Goal: Task Accomplishment & Management: Manage account settings

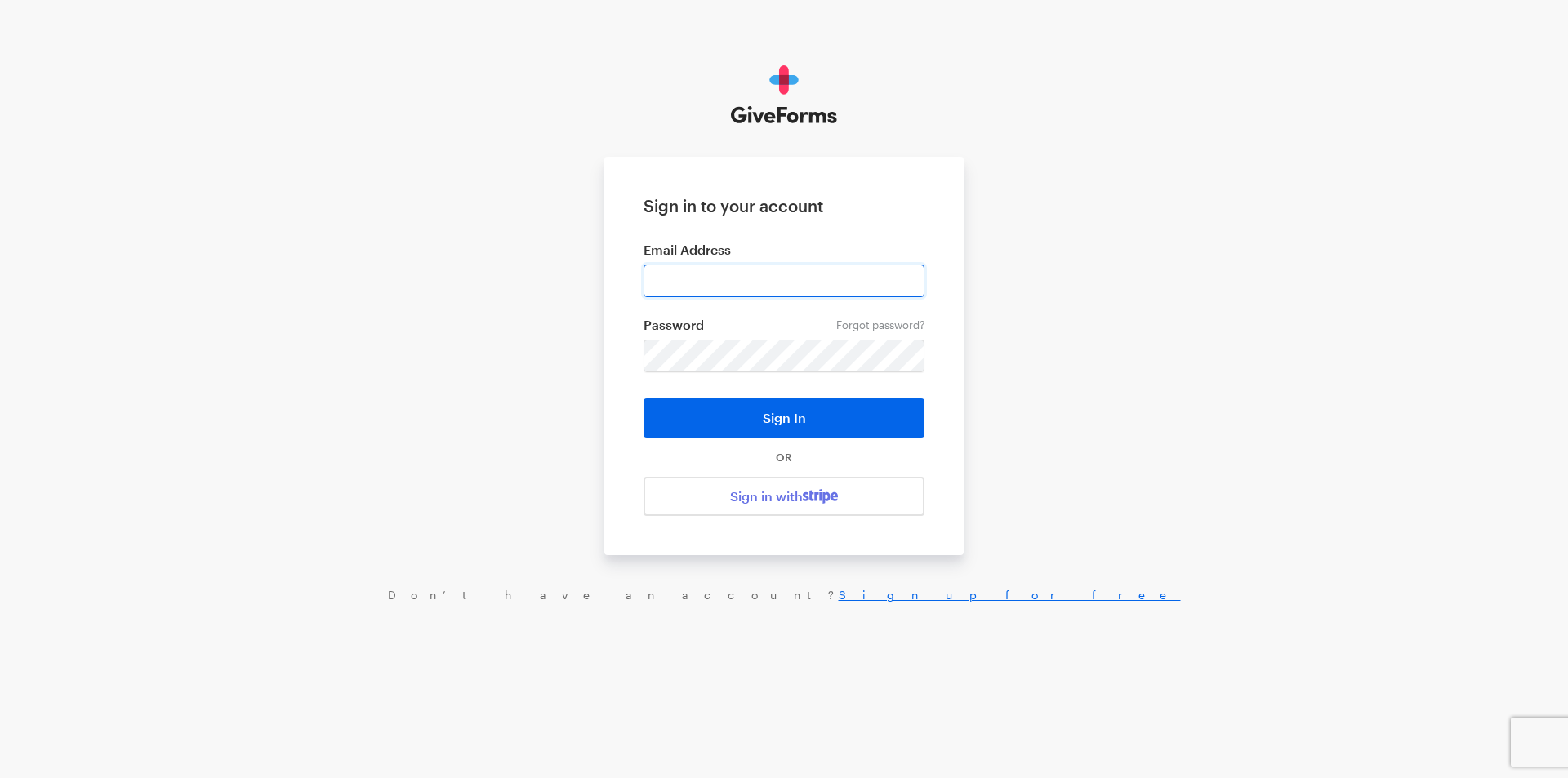
click at [719, 275] on input "email" at bounding box center [784, 281] width 281 height 33
type input "[EMAIL_ADDRESS][DOMAIN_NAME]"
click at [644, 398] on button "Sign In" at bounding box center [784, 418] width 281 height 39
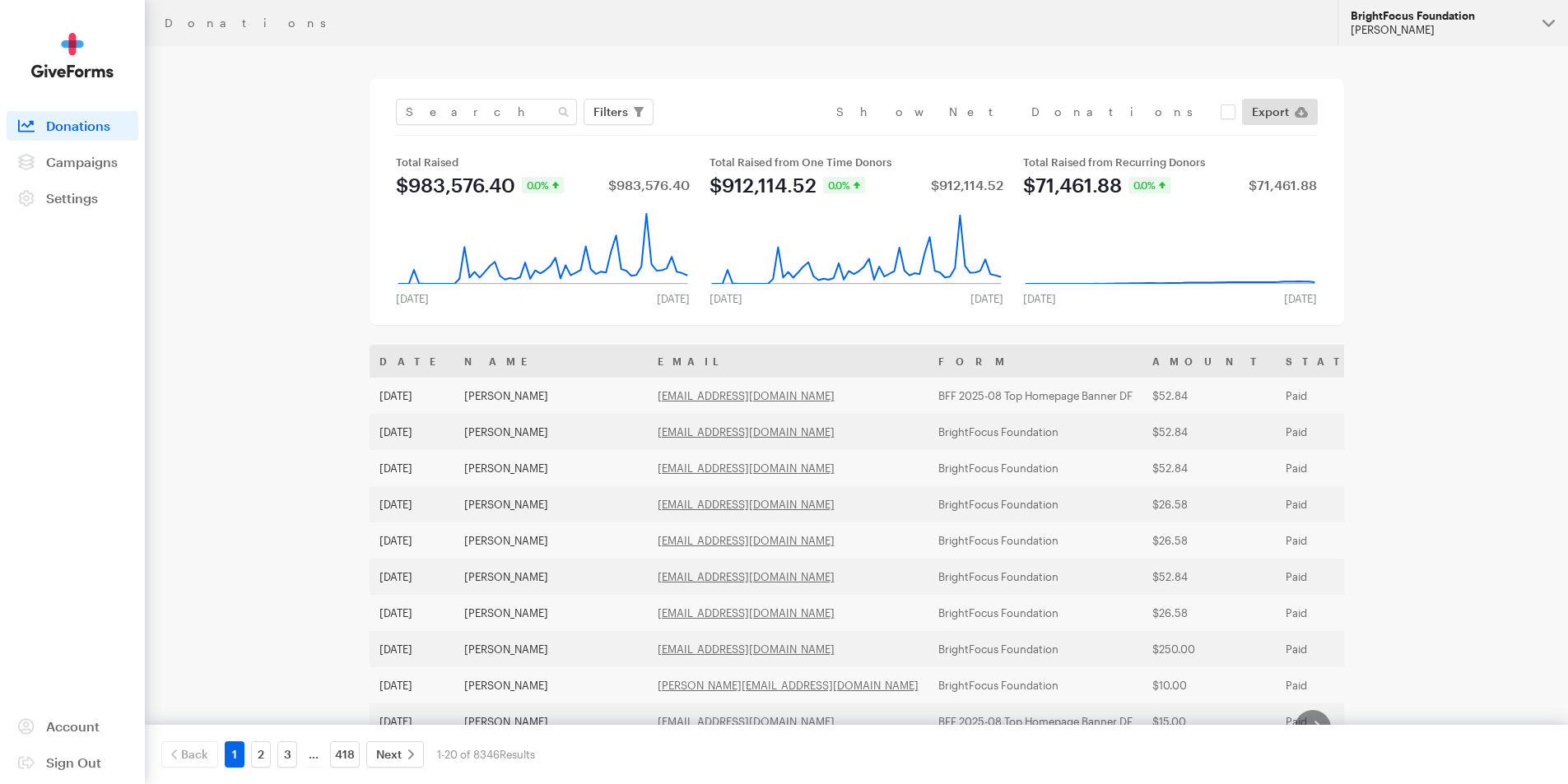
click at [1410, 22] on div "BrightFocus Foundation" at bounding box center [1439, 16] width 178 height 14
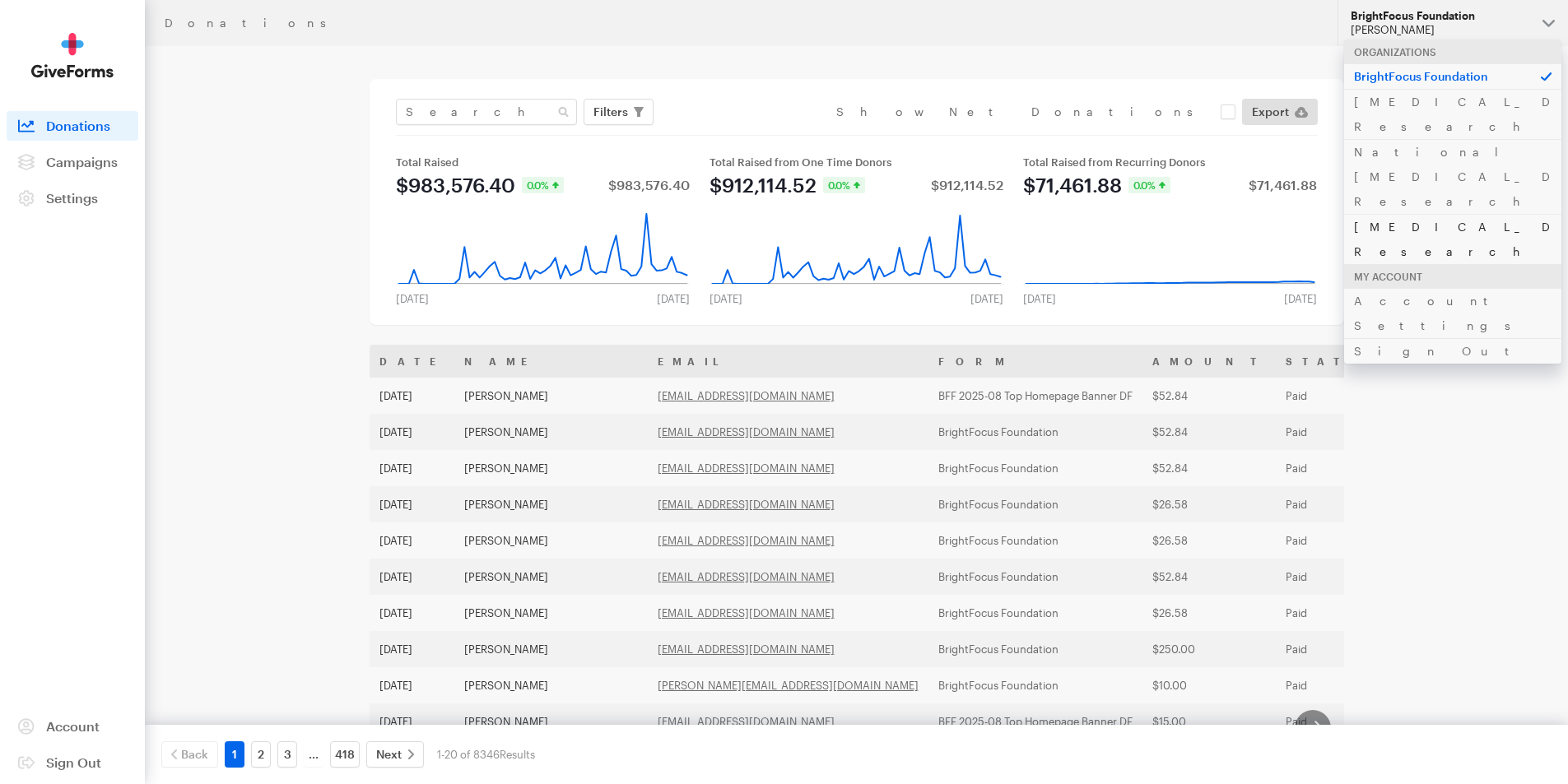
click at [1375, 214] on link "[MEDICAL_DATA] Research" at bounding box center [1452, 238] width 217 height 50
